Goal: Task Accomplishment & Management: Manage account settings

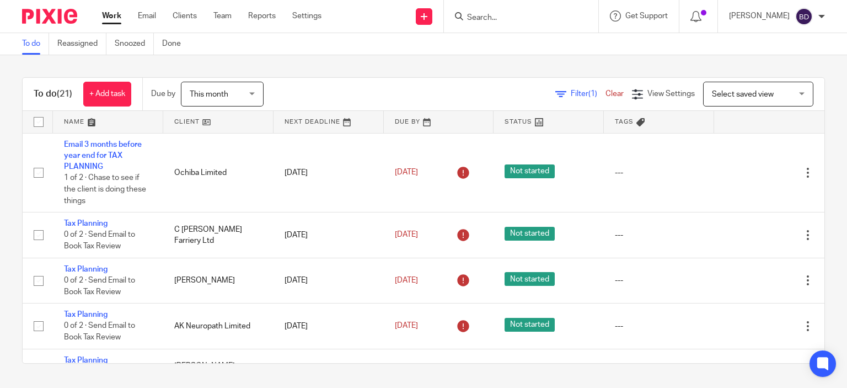
click at [491, 13] on input "Search" at bounding box center [515, 18] width 99 height 10
click at [525, 19] on input "Search" at bounding box center [515, 18] width 99 height 10
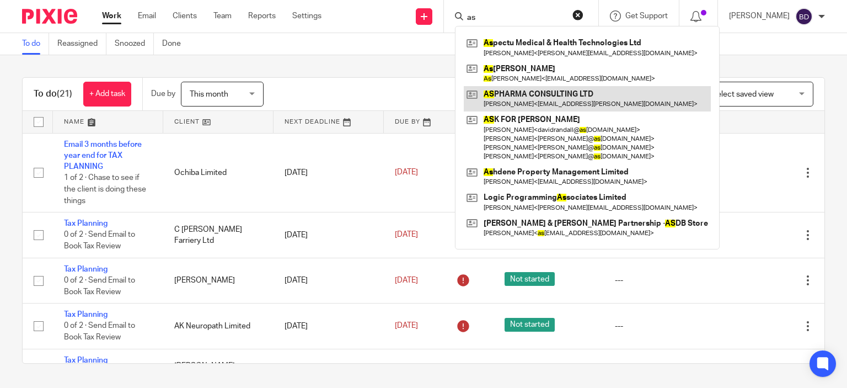
type input "as"
click at [554, 88] on link at bounding box center [587, 98] width 247 height 25
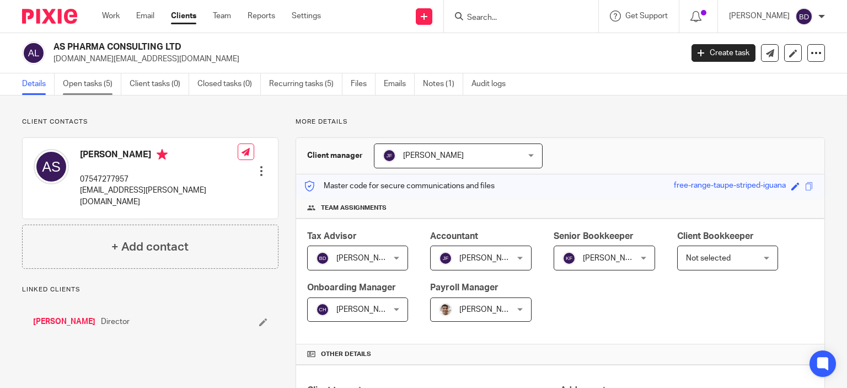
click at [90, 82] on link "Open tasks (5)" at bounding box center [92, 84] width 58 height 22
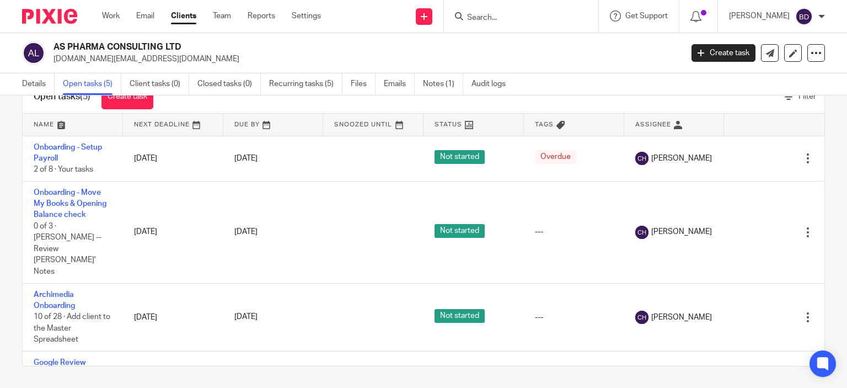
click at [491, 17] on input "Search" at bounding box center [515, 18] width 99 height 10
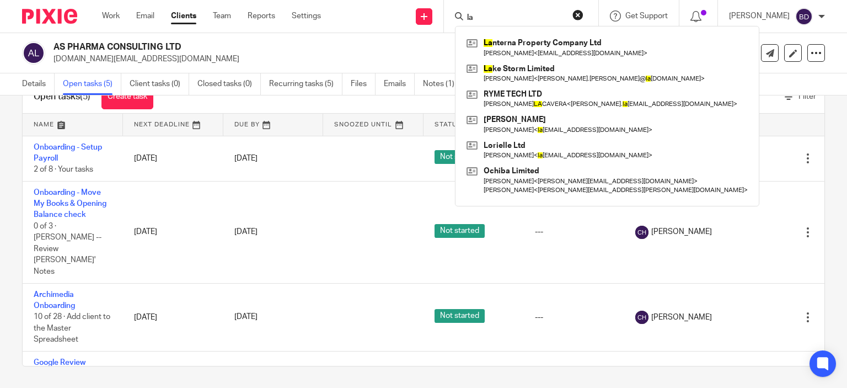
type input "l"
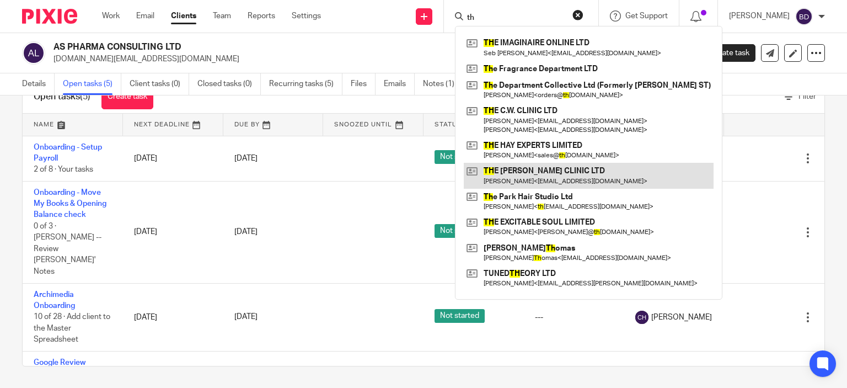
type input "t"
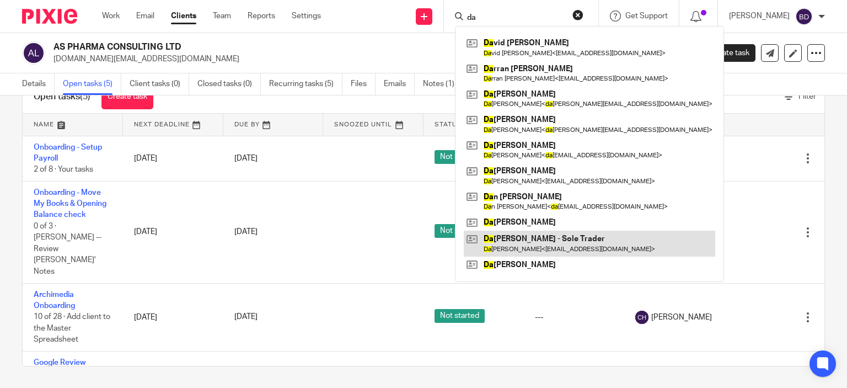
type input "da"
click at [568, 238] on link at bounding box center [589, 242] width 251 height 25
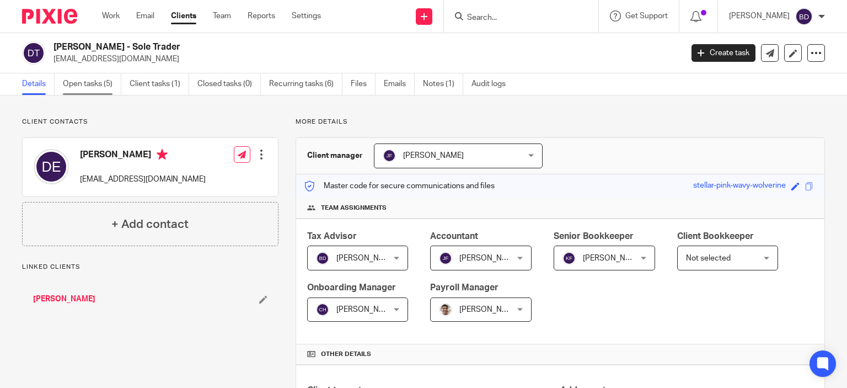
click at [82, 79] on link "Open tasks (5)" at bounding box center [92, 84] width 58 height 22
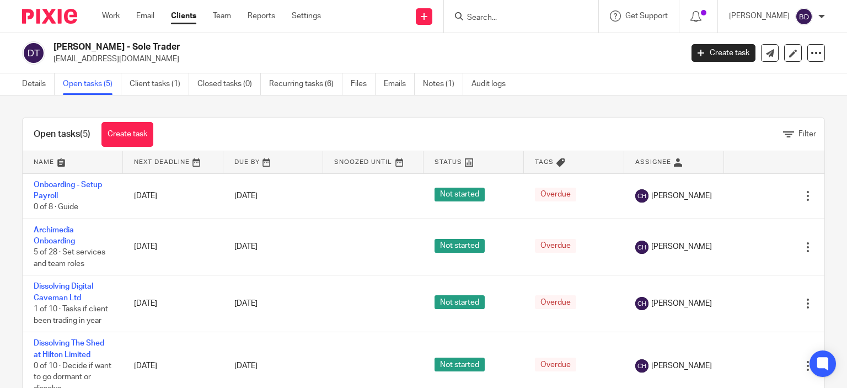
click at [466, 19] on input "Search" at bounding box center [515, 18] width 99 height 10
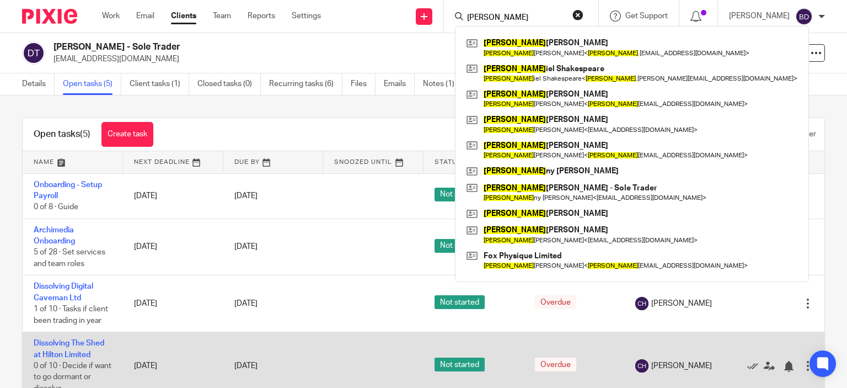
type input "[PERSON_NAME]"
